Goal: Use online tool/utility

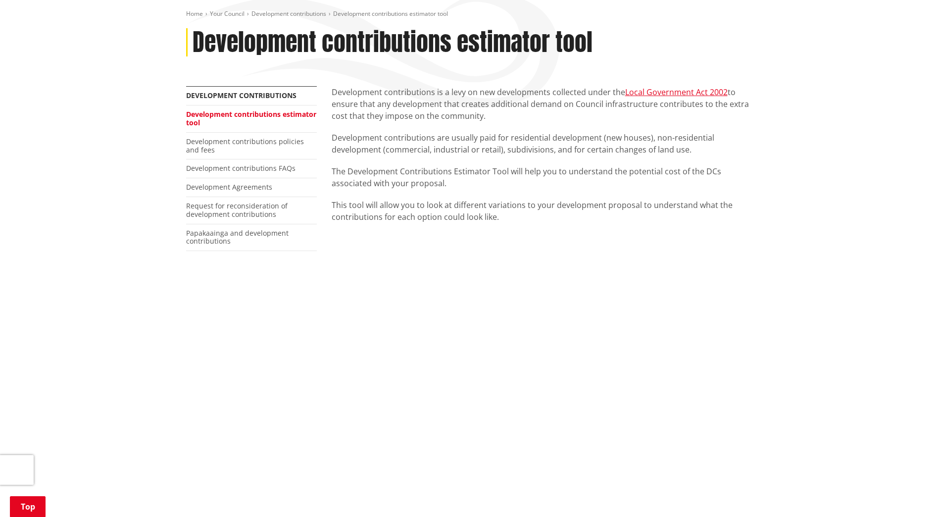
scroll to position [99, 0]
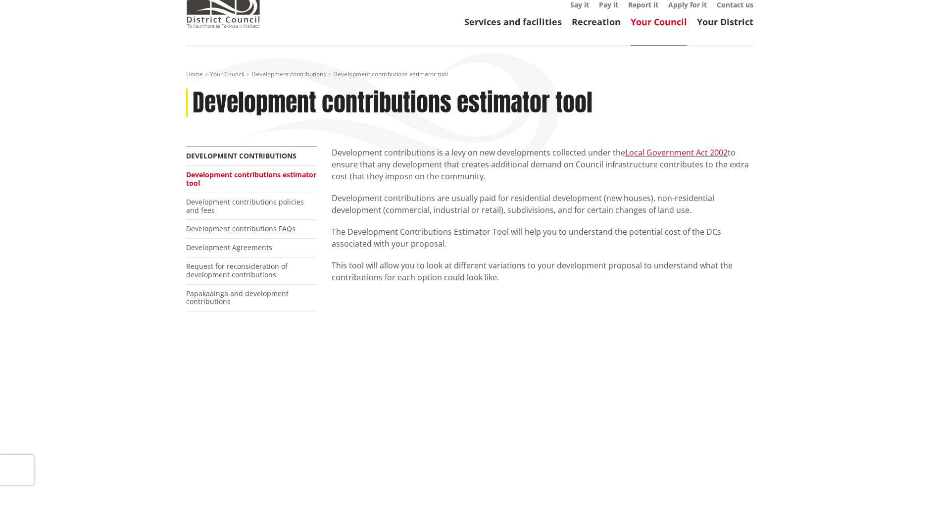
click at [494, 226] on p "The Development Contributions Estimator Tool will help you to understand the po…" at bounding box center [543, 238] width 422 height 24
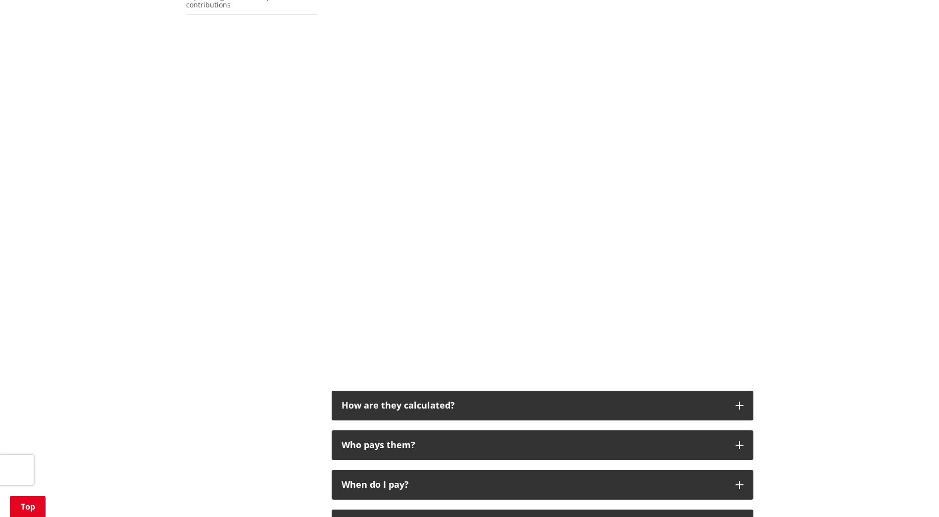
scroll to position [396, 0]
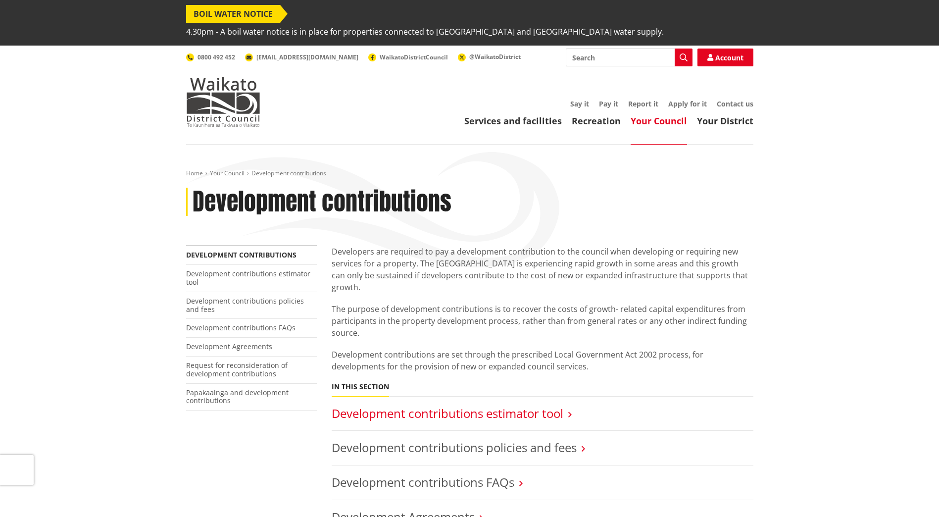
click at [546, 405] on link "Development contributions estimator tool" at bounding box center [448, 413] width 232 height 16
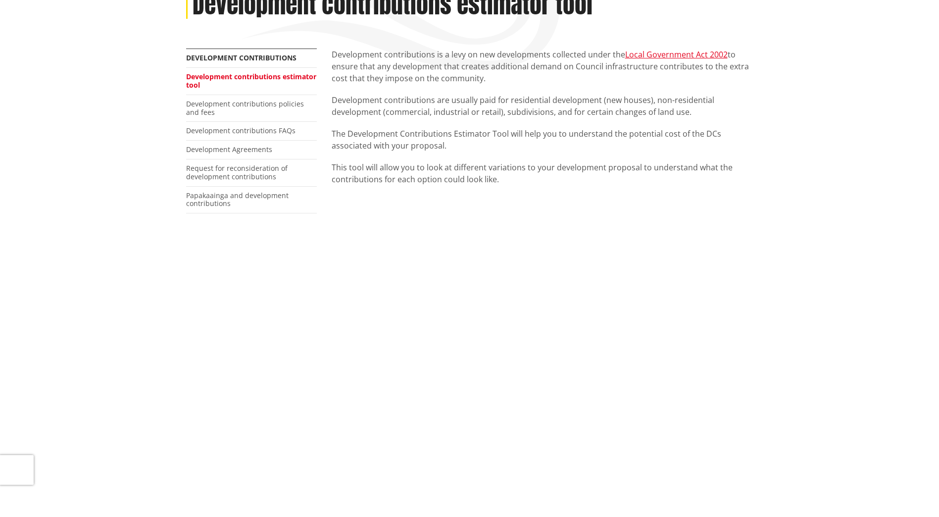
scroll to position [198, 0]
click at [902, 358] on div "Home Your Council Development contributions Development contributions estimator…" at bounding box center [469, 479] width 939 height 1064
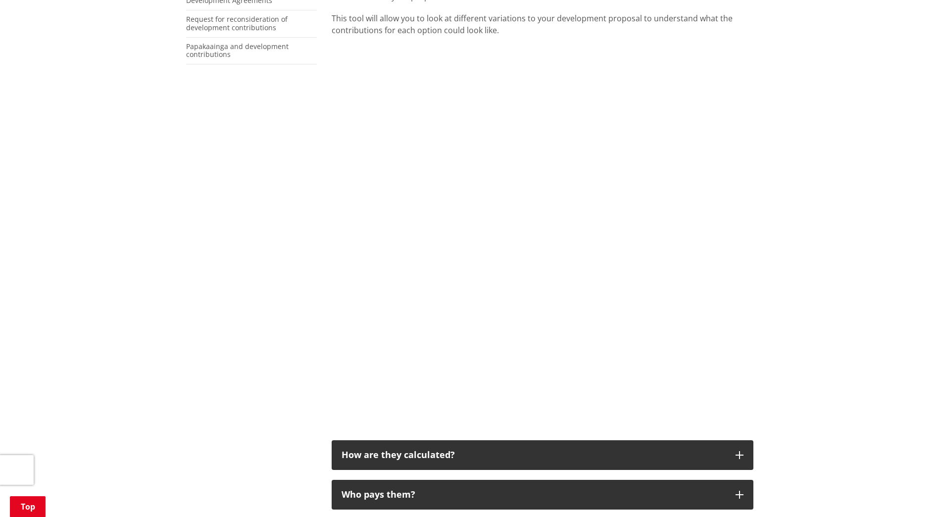
scroll to position [347, 0]
drag, startPoint x: 790, startPoint y: 317, endPoint x: 777, endPoint y: 306, distance: 17.2
click at [777, 306] on div "Home Your Council Development contributions Development contributions estimator…" at bounding box center [469, 330] width 939 height 1064
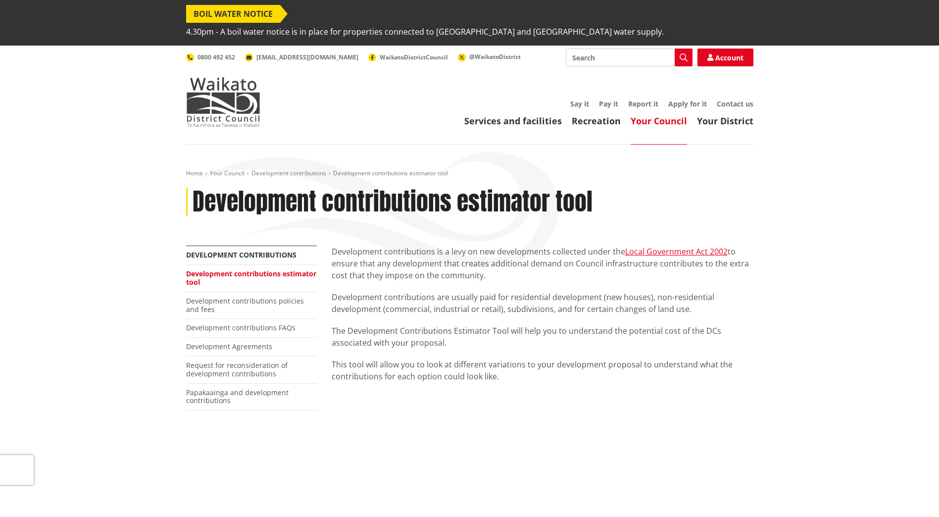
scroll to position [347, 0]
